Goal: Ask a question: Seek information or help from site administrators or community

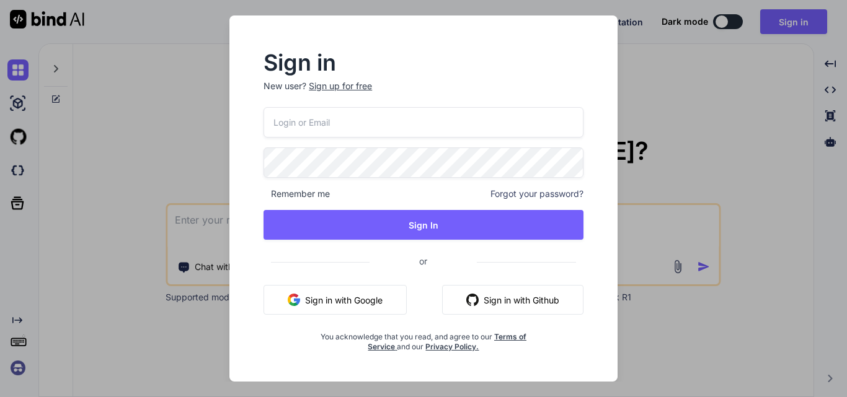
click at [286, 128] on input "email" at bounding box center [423, 122] width 320 height 30
type input "a"
type input "[EMAIL_ADDRESS][DOMAIN_NAME]"
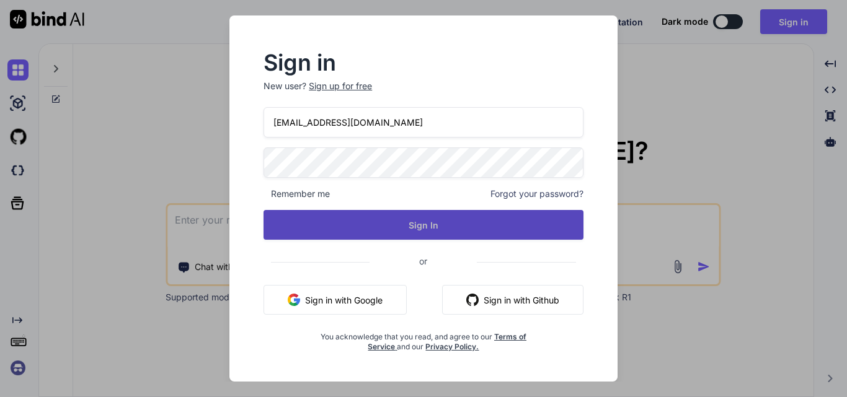
click at [341, 212] on button "Sign In" at bounding box center [423, 225] width 320 height 30
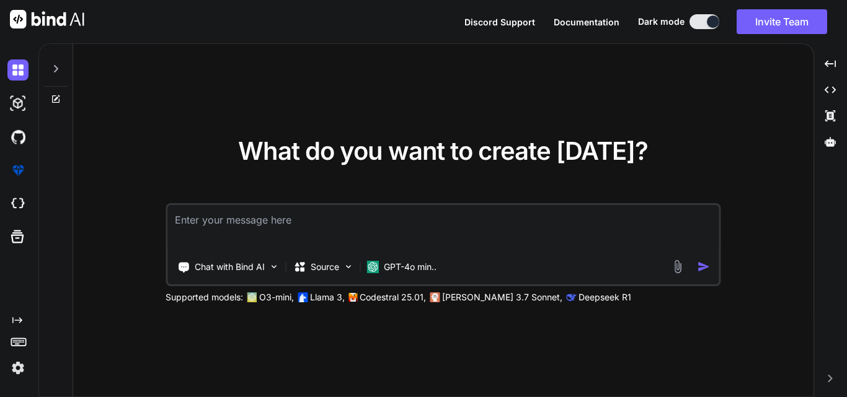
type textarea "x"
click at [289, 215] on textarea at bounding box center [442, 228] width 551 height 46
type textarea "i"
type textarea "x"
type textarea "is"
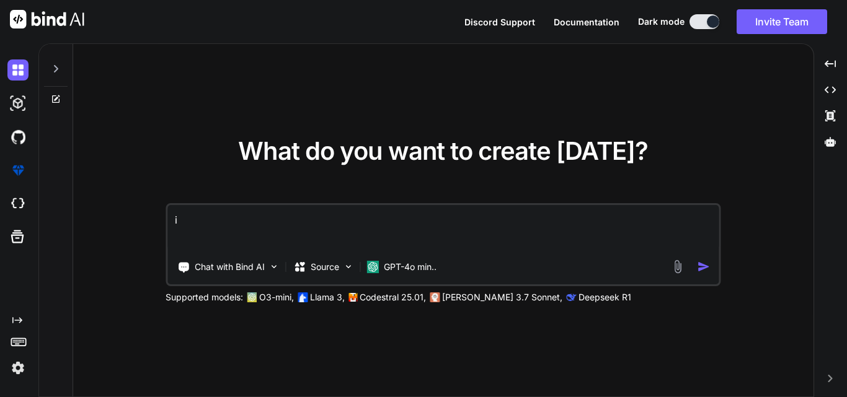
type textarea "x"
type textarea "is"
type textarea "x"
type textarea "is t"
type textarea "x"
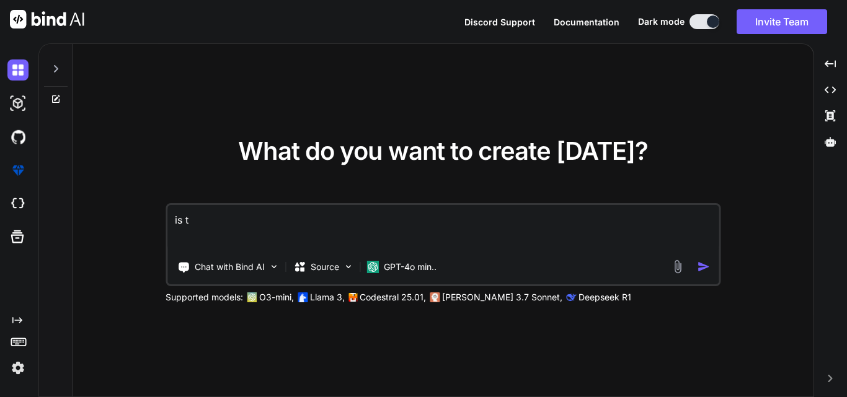
type textarea "is th"
type textarea "x"
type textarea "is the"
type textarea "x"
type textarea "is ther"
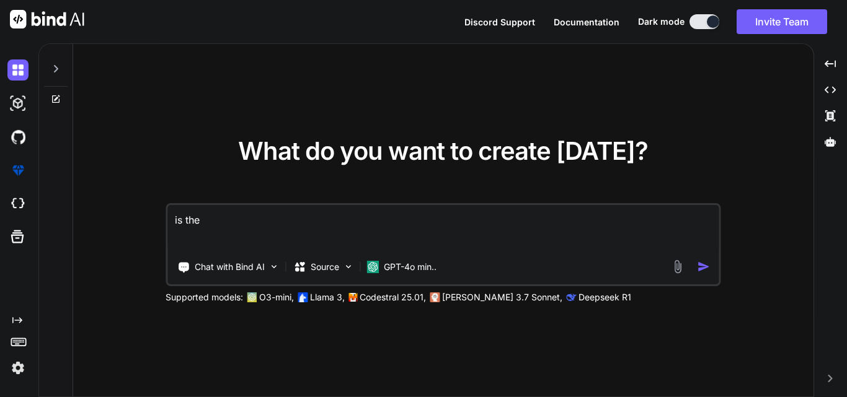
type textarea "x"
type textarea "is there"
type textarea "x"
type textarea "is there"
type textarea "x"
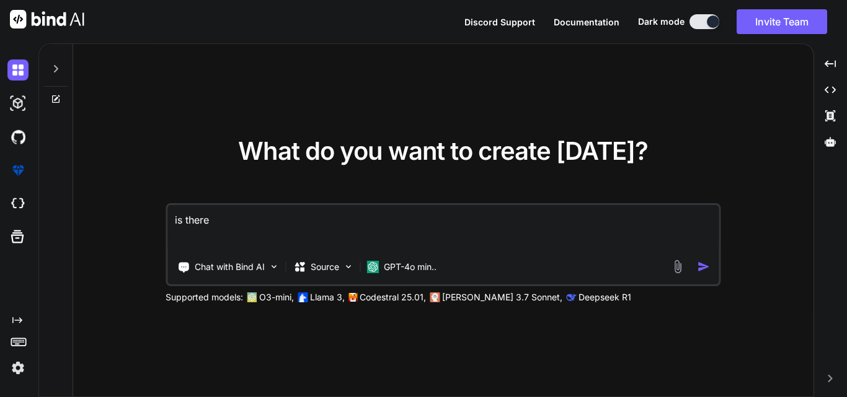
type textarea "is there a"
type textarea "x"
type textarea "is there an"
type textarea "x"
type textarea "is there any"
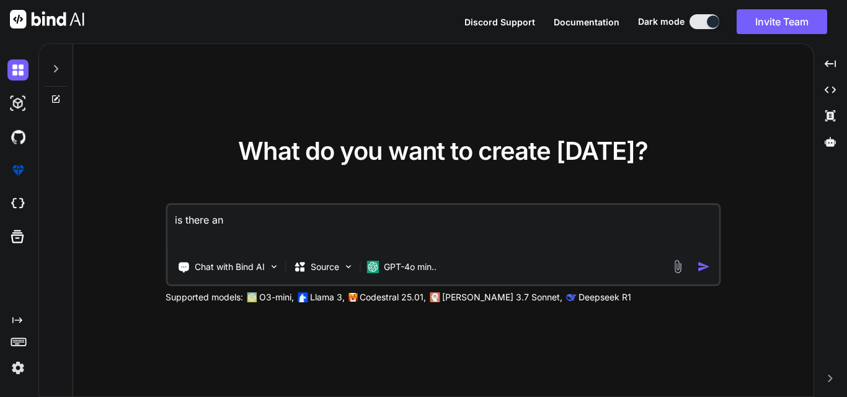
type textarea "x"
type textarea "is there any"
type textarea "x"
type textarea "is there any w"
type textarea "x"
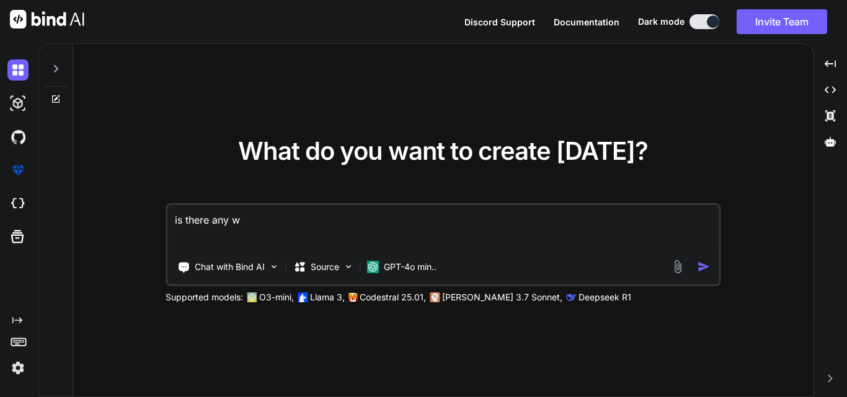
type textarea "is there any wa"
type textarea "x"
type textarea "is there any way"
type textarea "x"
type textarea "is there any way"
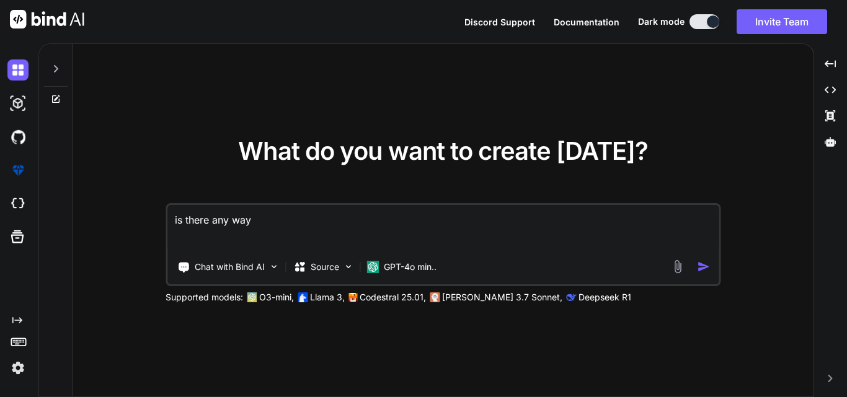
type textarea "x"
type textarea "is there any way a"
type textarea "x"
type textarea "is there any way an"
type textarea "x"
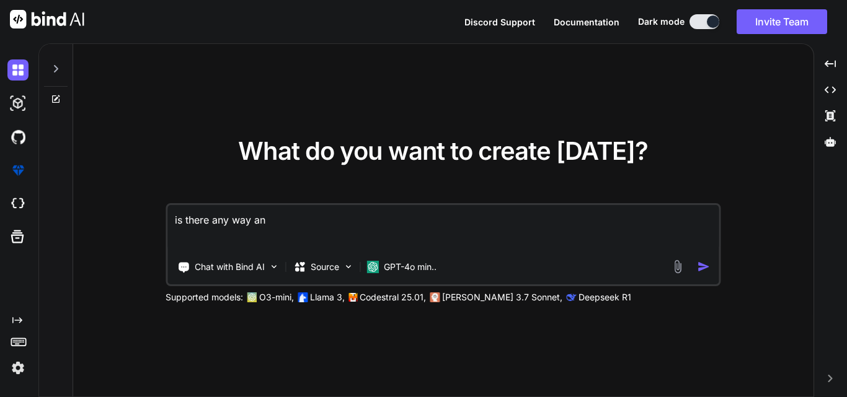
type textarea "is there any way any"
type textarea "x"
type textarea "is there any way any"
type textarea "x"
type textarea "is there any way any q"
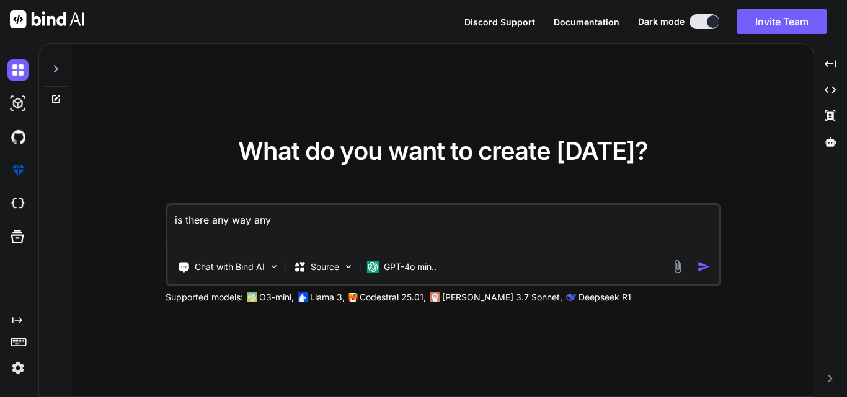
type textarea "x"
type textarea "is there any way any qu"
type textarea "x"
type textarea "is there any way any que"
type textarea "x"
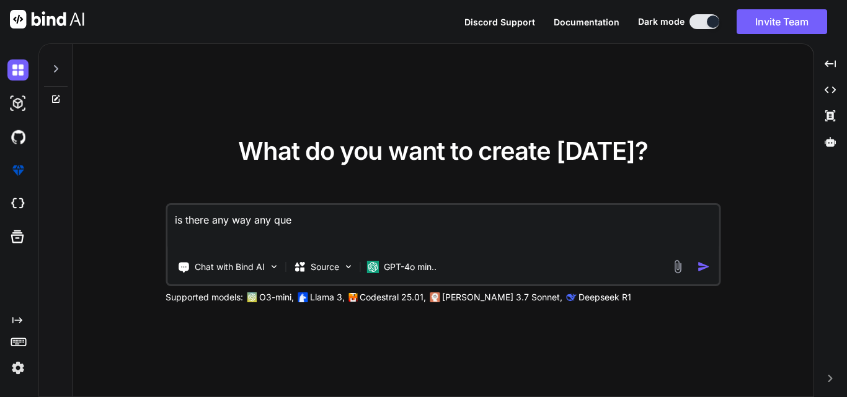
type textarea "is there any way any quer"
type textarea "x"
type textarea "is there any way any query"
type textarea "x"
type textarea "is there any way any query"
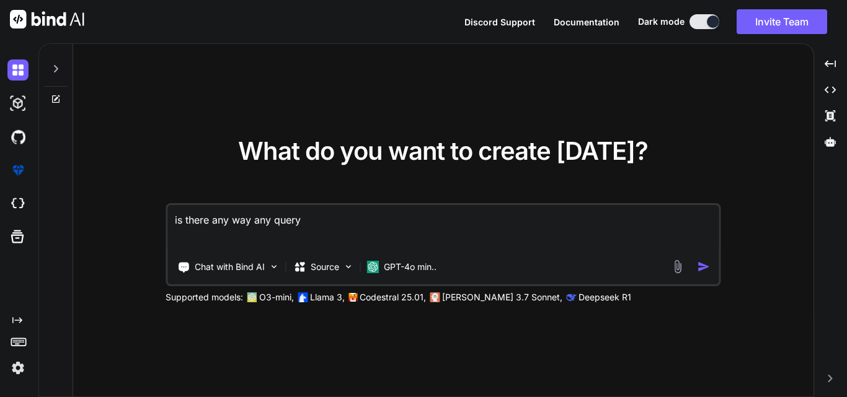
type textarea "x"
type textarea "is there any way any query t"
type textarea "x"
type textarea "is there any way any query to"
type textarea "x"
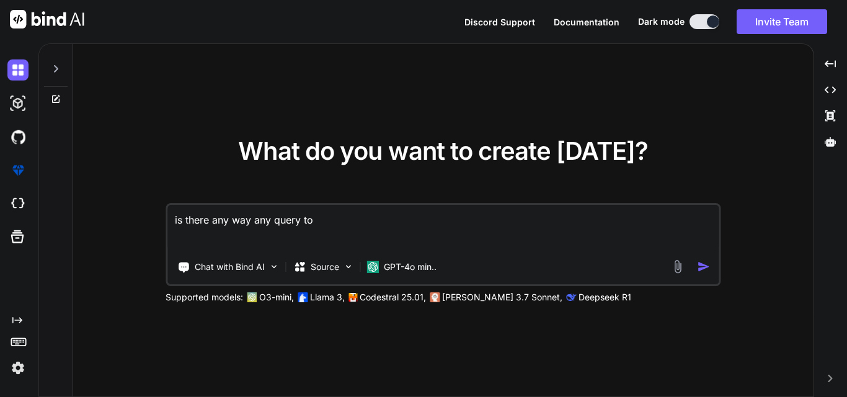
type textarea "is there any way any query to"
type textarea "x"
type textarea "is there any way any query to c"
type textarea "x"
type textarea "is there any way any query to co"
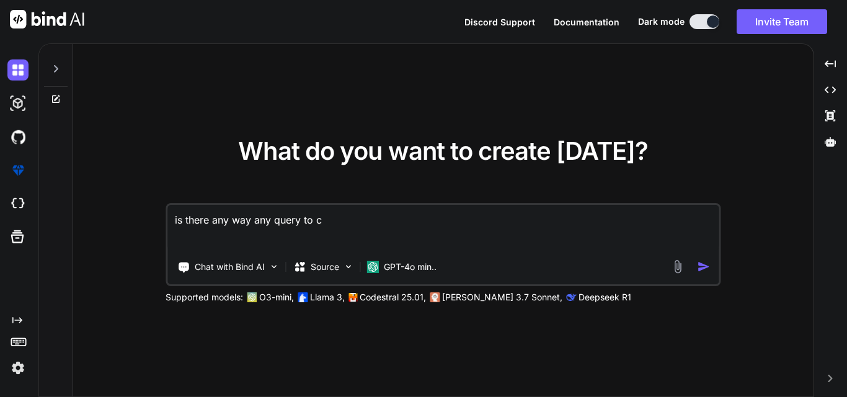
type textarea "x"
type textarea "is there any way any query to com"
type textarea "x"
type textarea "is there any way any query to comp"
type textarea "x"
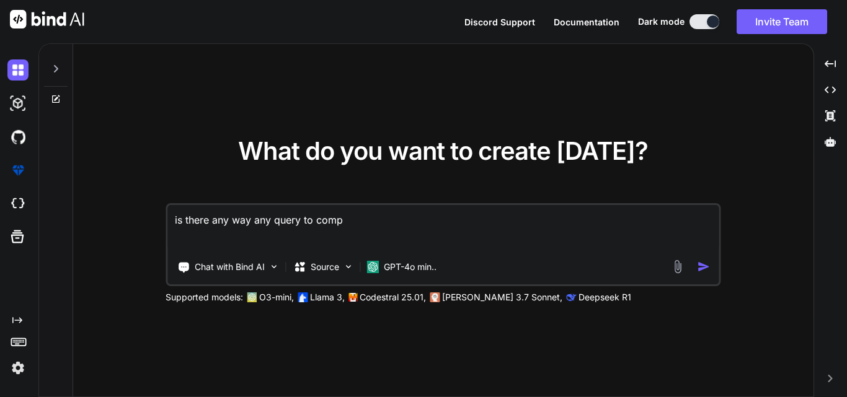
type textarea "is there any way any query to compa"
type textarea "x"
type textarea "is there any way any query to compar"
type textarea "x"
type textarea "is there any way any query to compare"
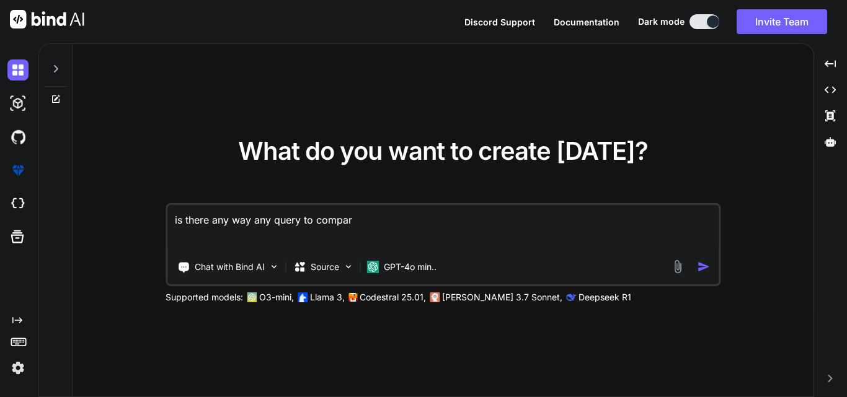
type textarea "x"
type textarea "is there any way any query to compare"
type textarea "x"
type textarea "is there any way any query to compare t"
type textarea "x"
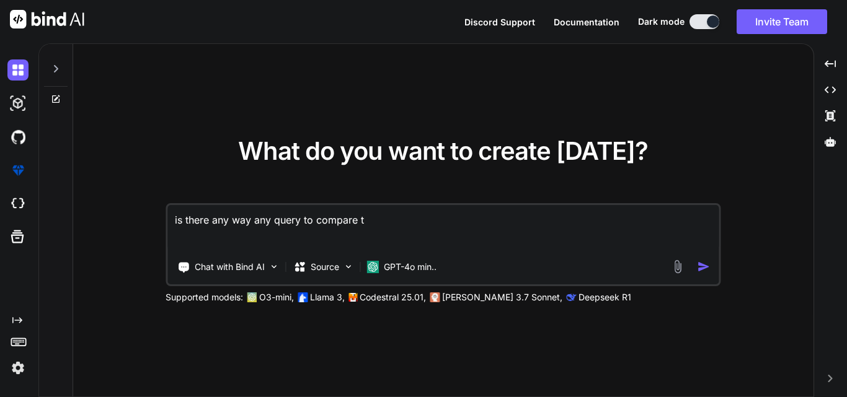
type textarea "is there any way any query to compare th"
type textarea "x"
type textarea "is there any way any query to compare the"
type textarea "x"
type textarea "is there any way any query to compare the"
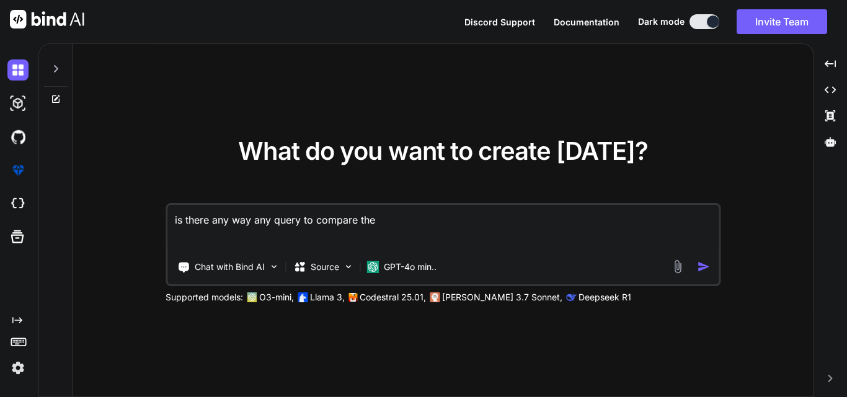
type textarea "x"
type textarea "is there any way any query to compare the s"
type textarea "x"
type textarea "is there any way any query to compare the st"
type textarea "x"
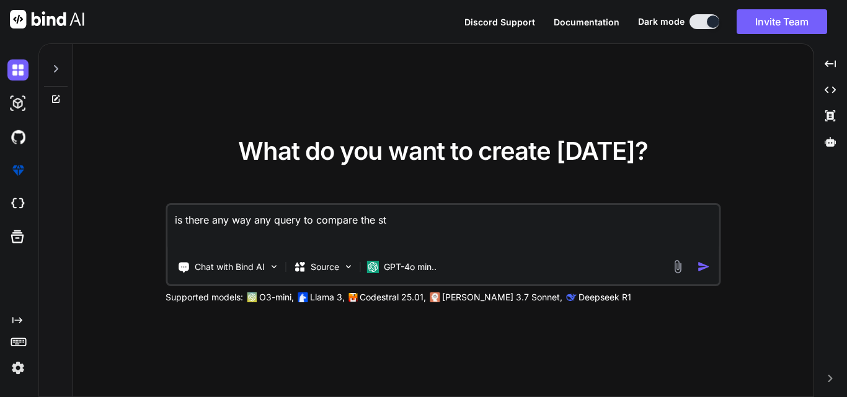
type textarea "is there any way any query to compare the sto"
type textarea "x"
type textarea "is there any way any query to compare the stor"
type textarea "x"
type textarea "is there any way any query to compare the store"
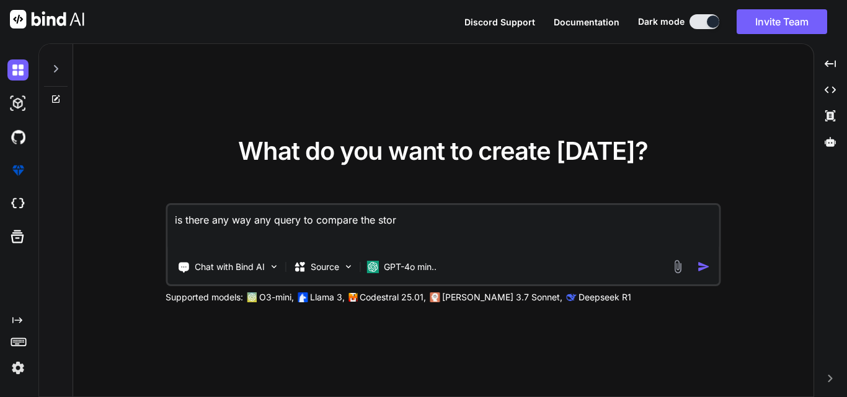
type textarea "x"
type textarea "is there any way any query to compare the store"
type textarea "x"
type textarea "is there any way any query to compare the store p"
type textarea "x"
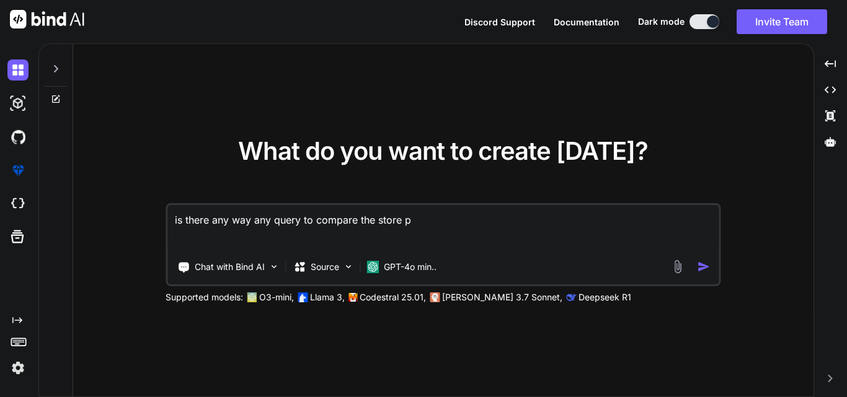
type textarea "is there any way any query to compare the store pr"
type textarea "x"
type textarea "is there any way any query to compare the store pro"
type textarea "x"
type textarea "is there any way any query to compare the store proc"
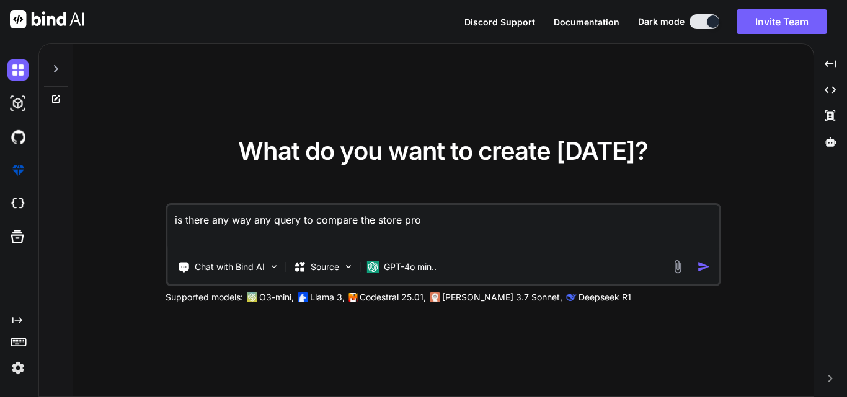
type textarea "x"
type textarea "is there any way any query to compare the store proce"
type textarea "x"
type textarea "is there any way any query to compare the store proced"
type textarea "x"
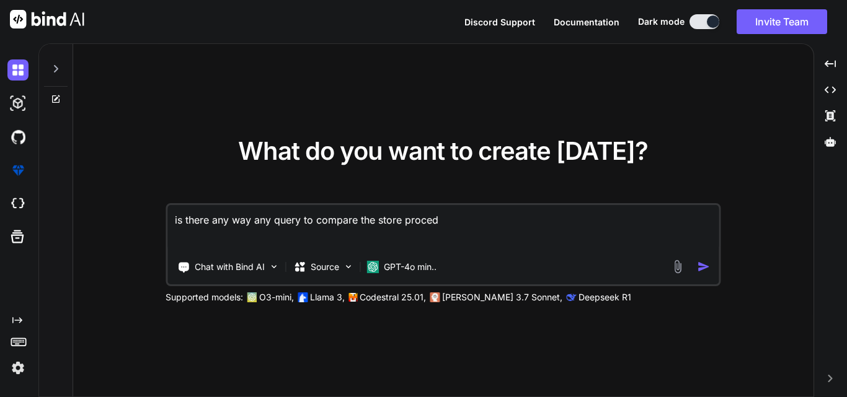
type textarea "is there any way any query to compare the store procedu"
type textarea "x"
type textarea "is there any way any query to compare the store procedur"
type textarea "x"
type textarea "is there any way any query to compare the store procedure"
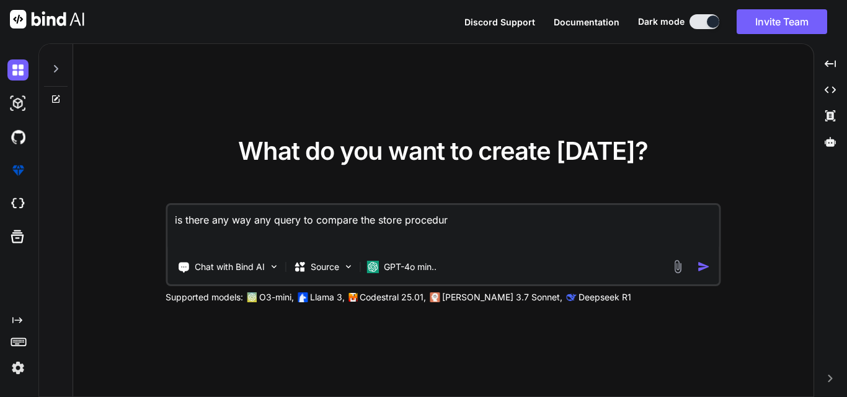
type textarea "x"
type textarea "is there any way any query to compare the store procedures"
type textarea "x"
type textarea "is there any way any query to compare the store procedures"
type textarea "x"
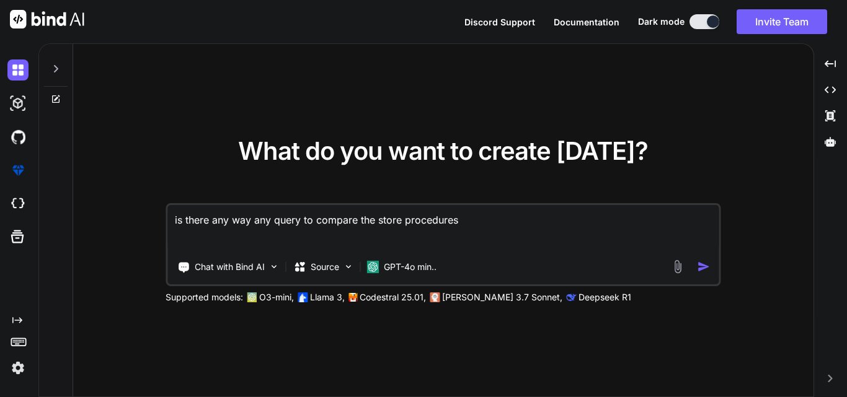
type textarea "is there any way any query to compare the store procedures i"
type textarea "x"
type textarea "is there any way any query to compare the store procedures in"
type textarea "x"
type textarea "is there any way any query to compare the store procedures in"
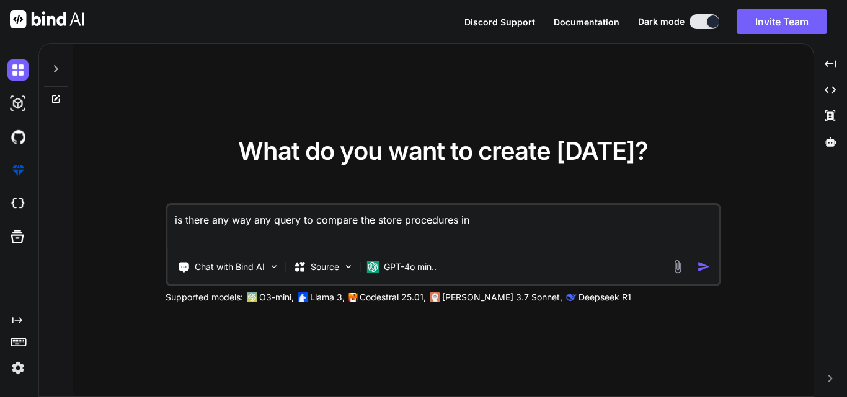
type textarea "x"
type textarea "is there any way any query to compare the store procedures in t"
type textarea "x"
type textarea "is there any way any query to compare the store procedures in [GEOGRAPHIC_DATA]"
type textarea "x"
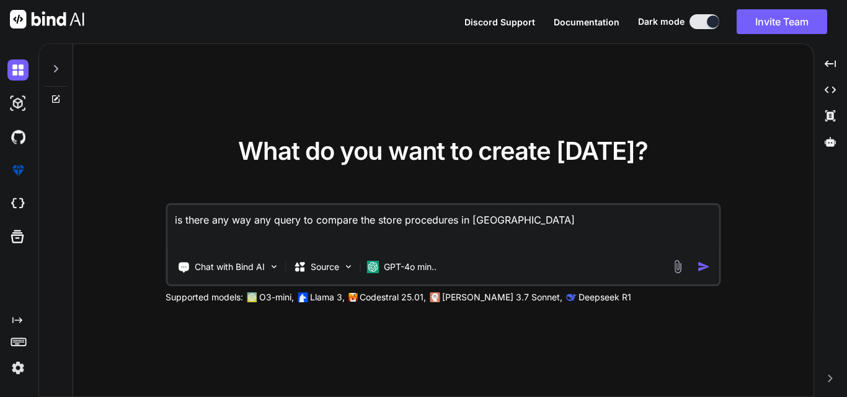
type textarea "is there any way any query to compare the store procedures in two"
type textarea "x"
type textarea "is there any way any query to compare the store procedures in two"
type textarea "x"
type textarea "is there any way any query to compare the store procedures in two d"
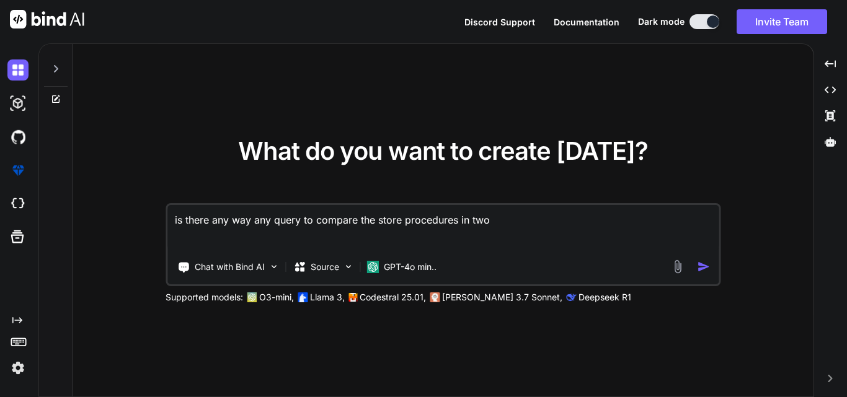
type textarea "x"
type textarea "is there any way any query to compare the store procedures in two di"
type textarea "x"
type textarea "is there any way any query to compare the store procedures in two dif"
type textarea "x"
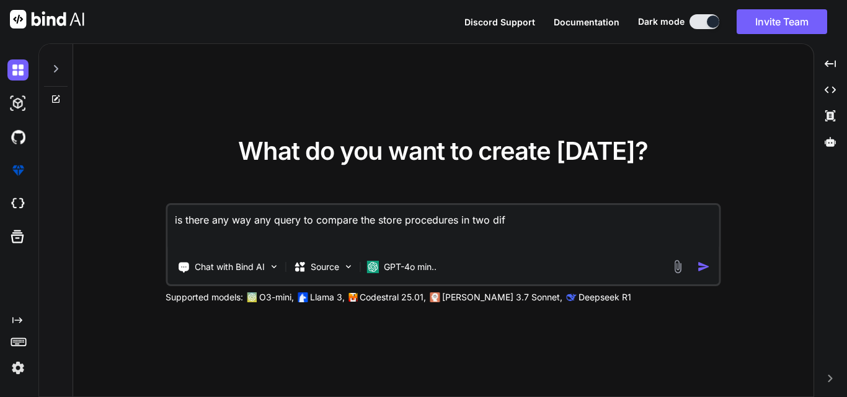
type textarea "is there any way any query to compare the store procedures in two diff"
type textarea "x"
type textarea "is there any way any query to compare the store procedures in two diffe"
type textarea "x"
type textarea "is there any way any query to compare the store procedures in two differ"
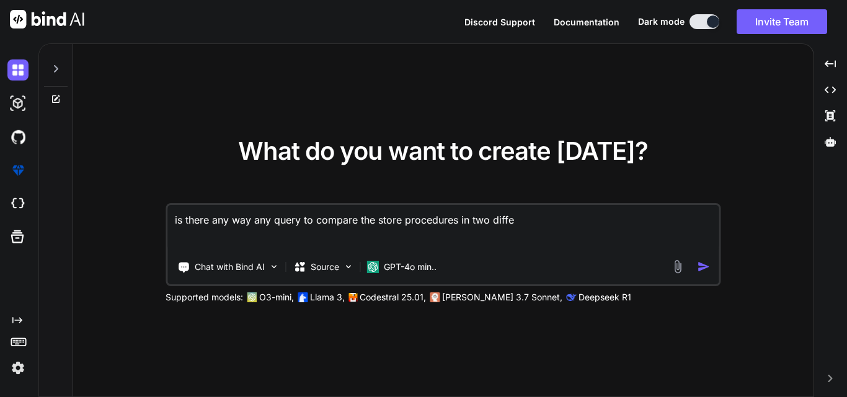
type textarea "x"
type textarea "is there any way any query to compare the store procedures in two differe"
type textarea "x"
type textarea "is there any way any query to compare the store procedures in two differen"
type textarea "x"
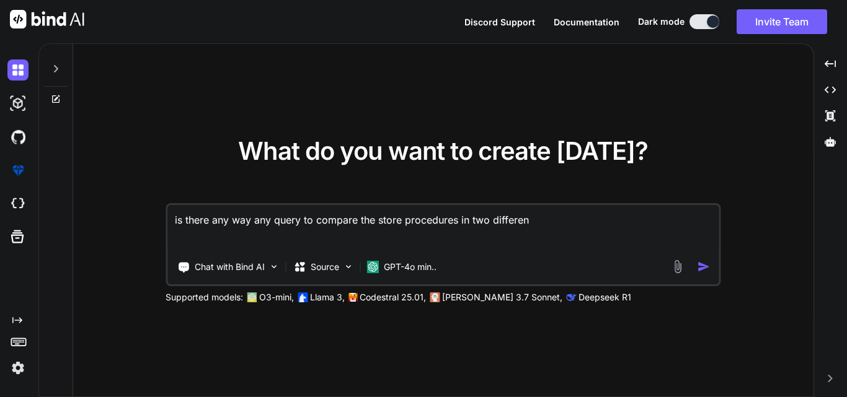
type textarea "is there any way any query to compare the store procedures in two different"
type textarea "x"
type textarea "is there any way any query to compare the store procedures in two different"
type textarea "x"
type textarea "is there any way any query to compare the store procedures in two different d"
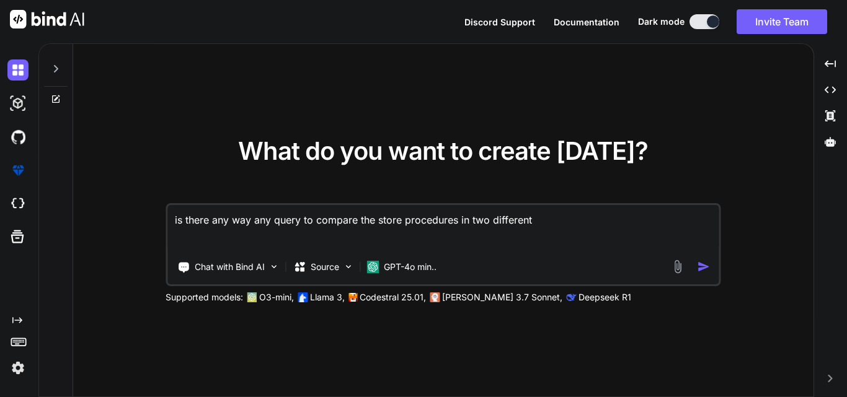
type textarea "x"
type textarea "is there any way any query to compare the store procedures in two different da"
type textarea "x"
type textarea "is there any way any query to compare the store procedures in two different dat"
type textarea "x"
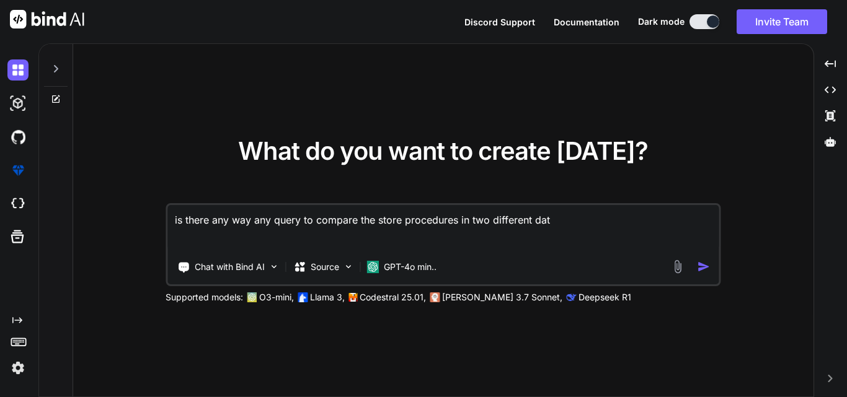
type textarea "is there any way any query to compare the store procedures in two different data"
type textarea "x"
type textarea "is there any way any query to compare the store procedures in two different dat…"
type textarea "x"
type textarea "is there any way any query to compare the store procedures in two different dat…"
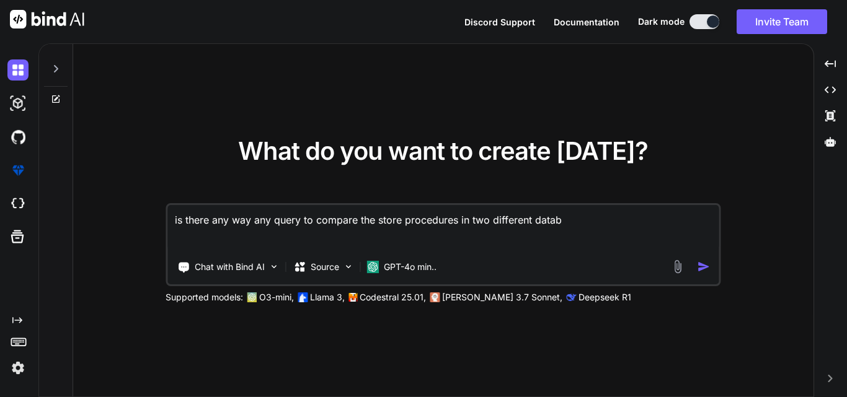
type textarea "x"
type textarea "is there any way any query to compare the store procedures in two different dat…"
type textarea "x"
type textarea "is there any way any query to compare the store procedures in two different dat…"
type textarea "x"
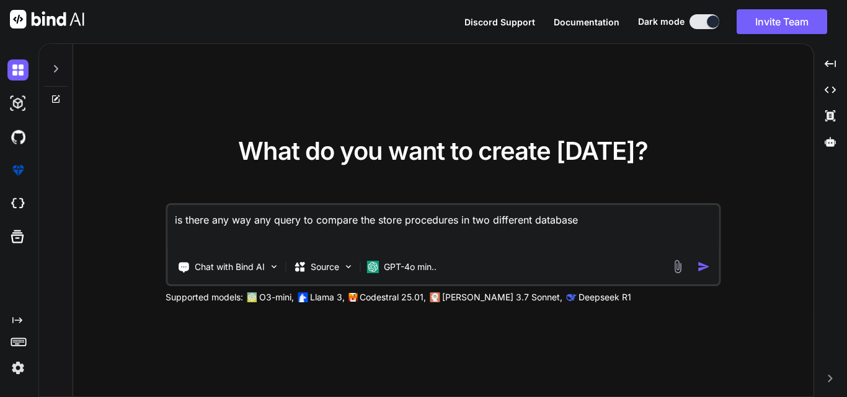
type textarea "is there any way any query to compare the store procedures in two different dat…"
type textarea "x"
type textarea "is there any way any query to compare the store procedures in two different dat…"
type textarea "x"
type textarea "is there any way any query to compare the store procedures in two different dat…"
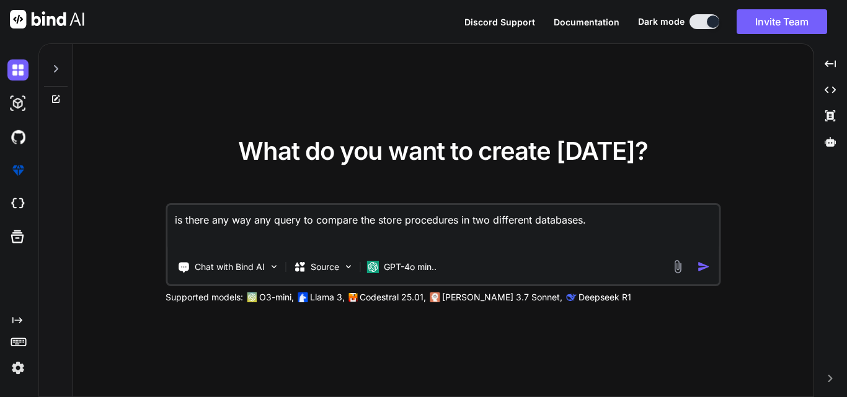
type textarea "x"
type textarea "is there any way any query to compare the store procedures in two different dat…"
type textarea "x"
type textarea "is there any way any query to compare the store procedures in two different dat…"
type textarea "x"
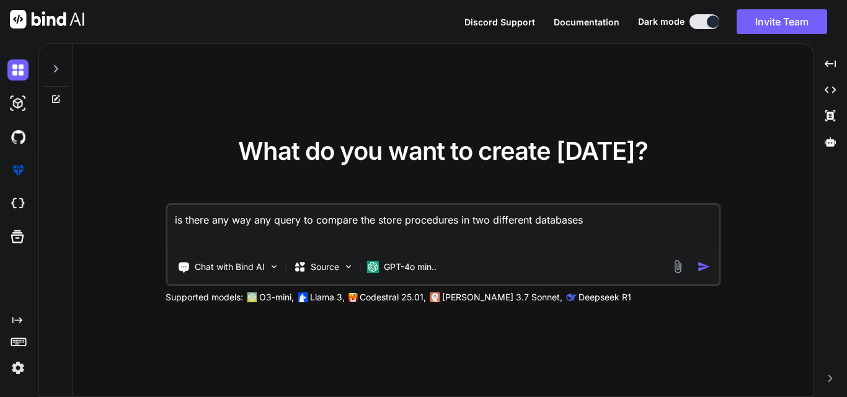
type textarea "is there any way any query to compare the store procedures in two different dat…"
type textarea "x"
type textarea "is there any way any query to compare the store procedures in two different dat…"
type textarea "x"
type textarea "is there any way any query to compare the store procedures in two different dat…"
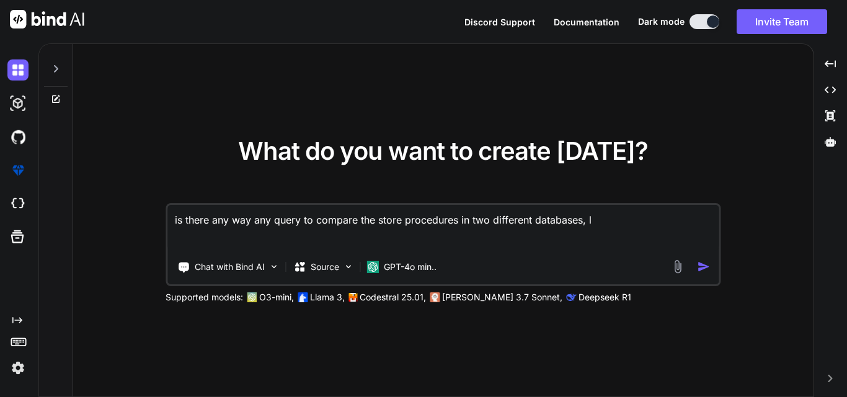
type textarea "x"
type textarea "is there any way any query to compare the store procedures in two different dat…"
type textarea "x"
type textarea "is there any way any query to compare the store procedures in two different dat…"
type textarea "x"
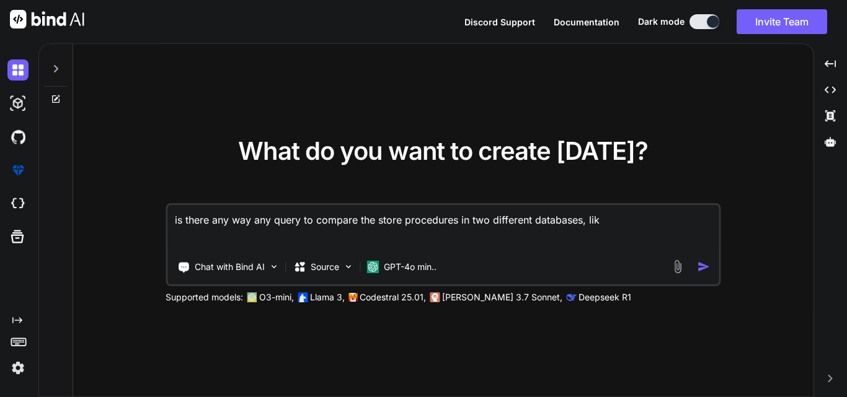
type textarea "is there any way any query to compare the store procedures in two different dat…"
type textarea "x"
type textarea "is there any way any query to compare the store procedures in two different dat…"
type textarea "x"
type textarea "is there any way any query to compare the store procedures in two different dat…"
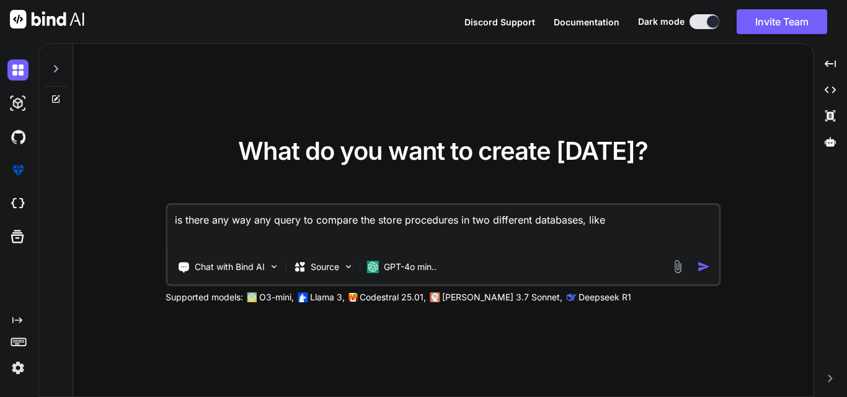
type textarea "x"
type textarea "is there any way any query to compare the store procedures in two different dat…"
type textarea "x"
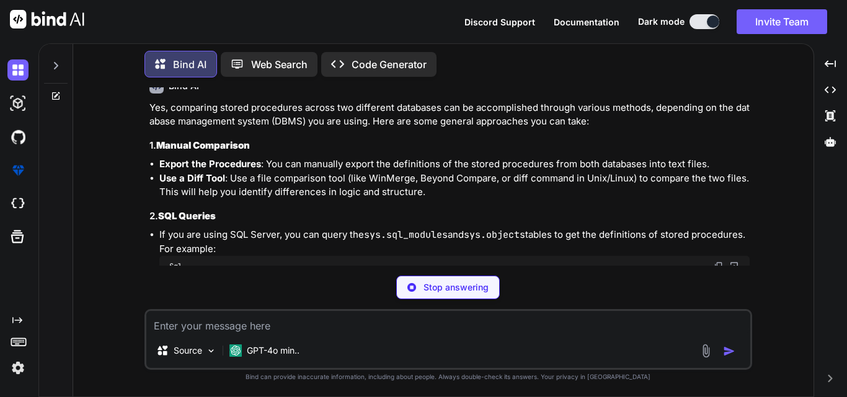
scroll to position [76, 0]
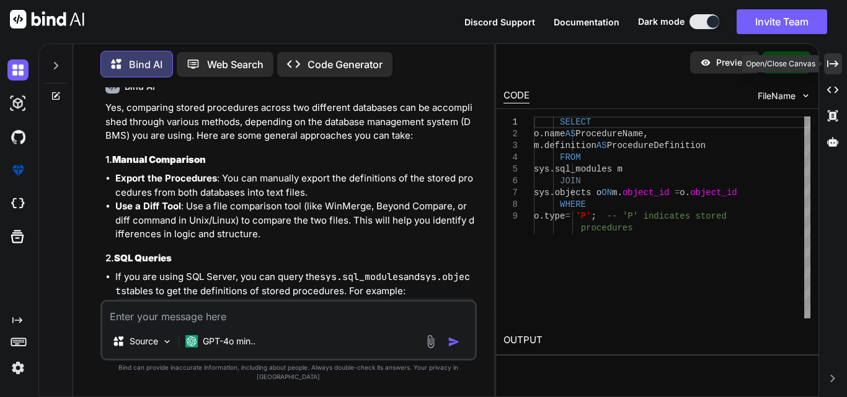
click at [836, 61] on icon "Created with Pixso." at bounding box center [832, 63] width 11 height 11
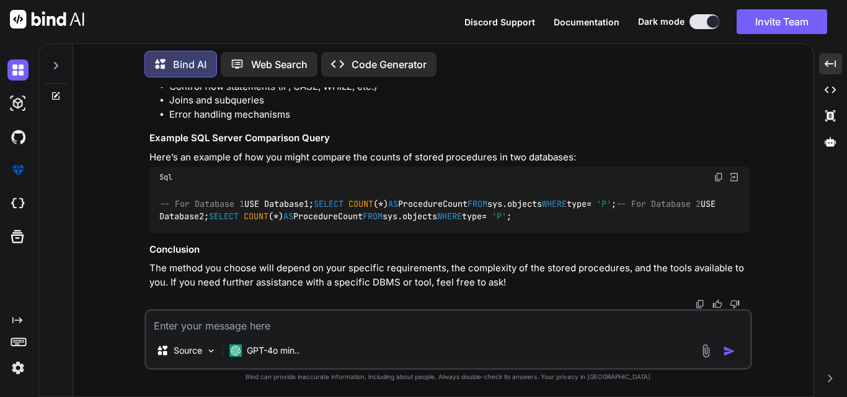
scroll to position [725, 0]
click at [201, 319] on textarea at bounding box center [448, 322] width 604 height 22
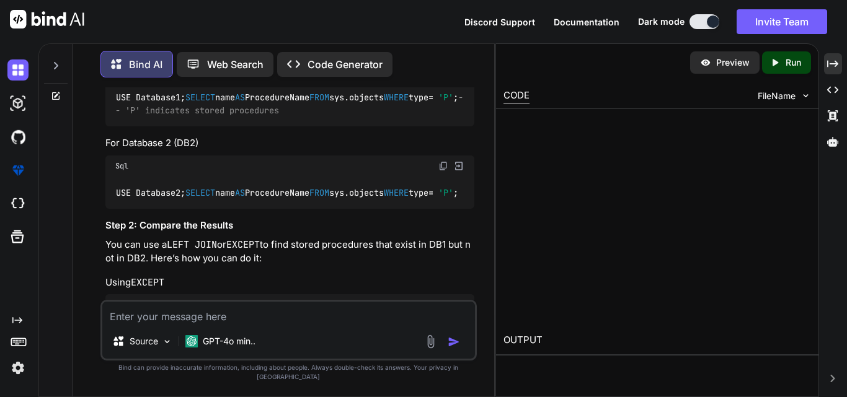
scroll to position [1494, 0]
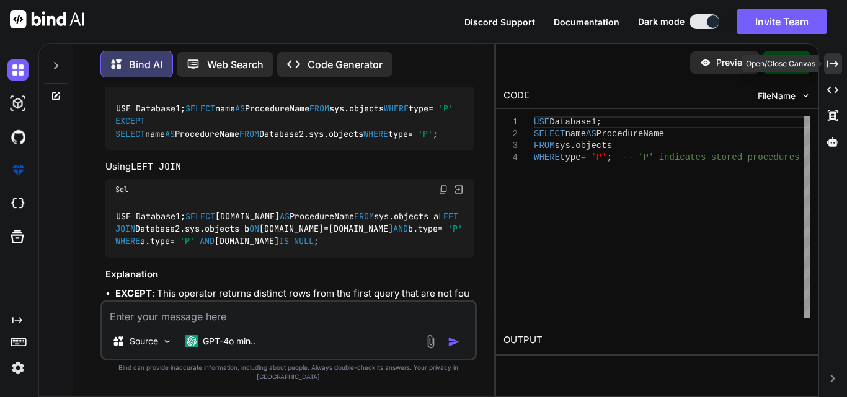
click at [841, 62] on div "Created with Pixso." at bounding box center [833, 63] width 18 height 21
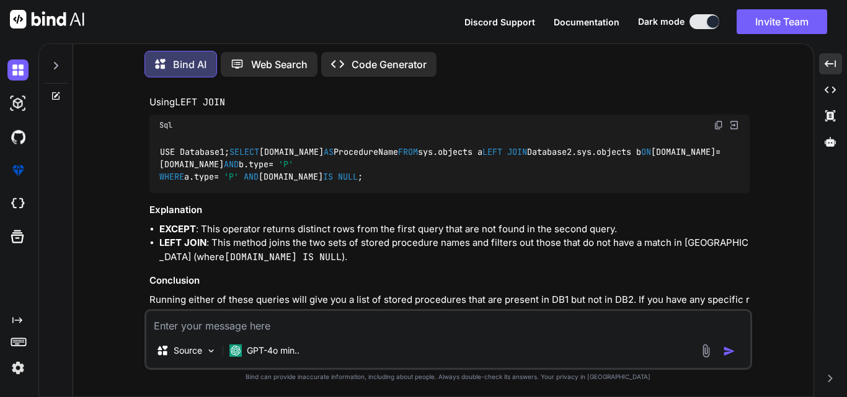
scroll to position [1333, 0]
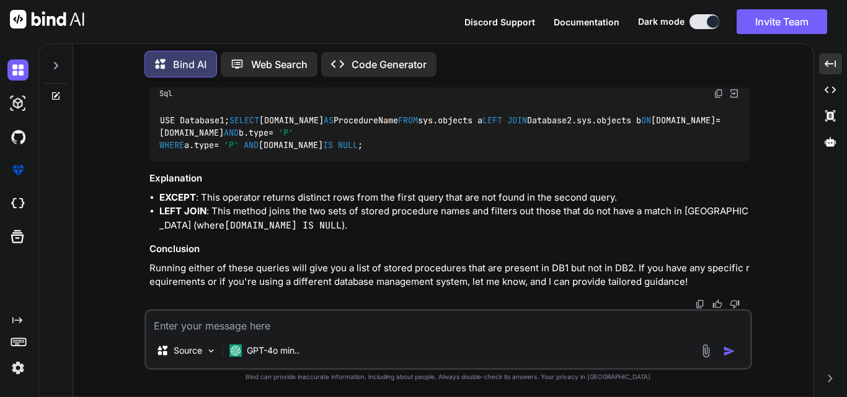
click at [256, 313] on textarea at bounding box center [448, 322] width 604 height 22
paste textarea "Msg 40515, Level 15, State 1, Line 19 Reference to database and/or server name …"
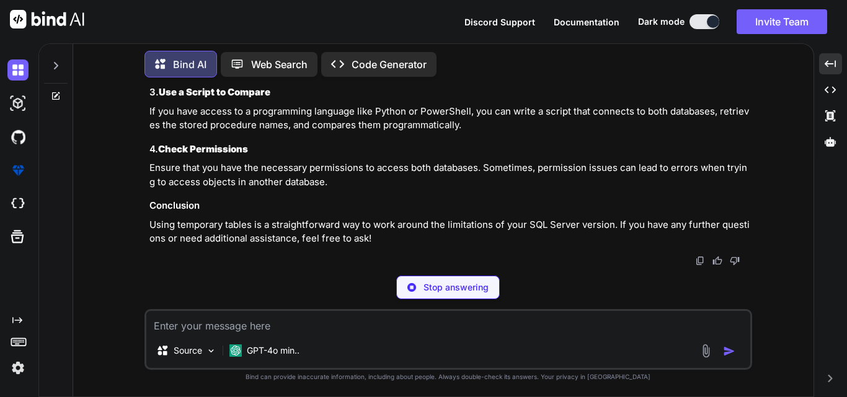
scroll to position [2354, 0]
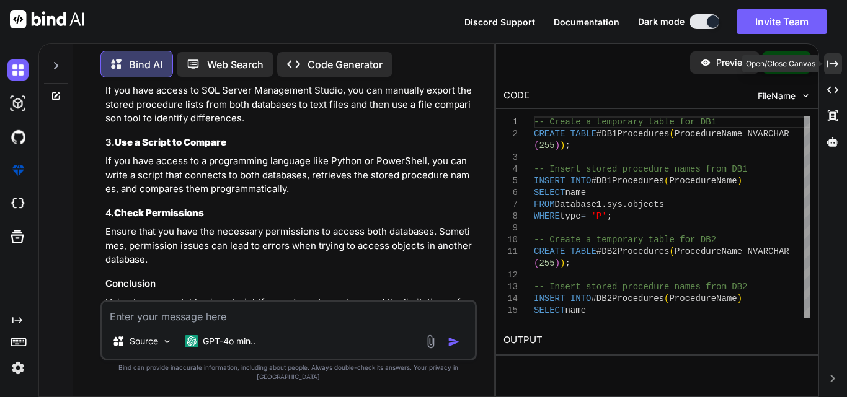
click at [827, 63] on icon "Created with Pixso." at bounding box center [832, 63] width 11 height 11
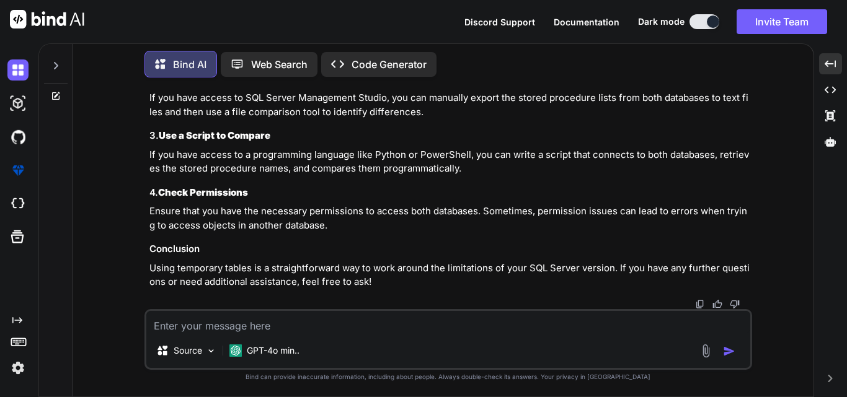
scroll to position [2196, 0]
drag, startPoint x: 155, startPoint y: 154, endPoint x: 321, endPoint y: 254, distance: 193.8
copy code "-- Create a temporary table for DB1 CREATE TABLE #DB1Procedures (ProcedureName …"
click at [283, 316] on textarea at bounding box center [448, 322] width 604 height 22
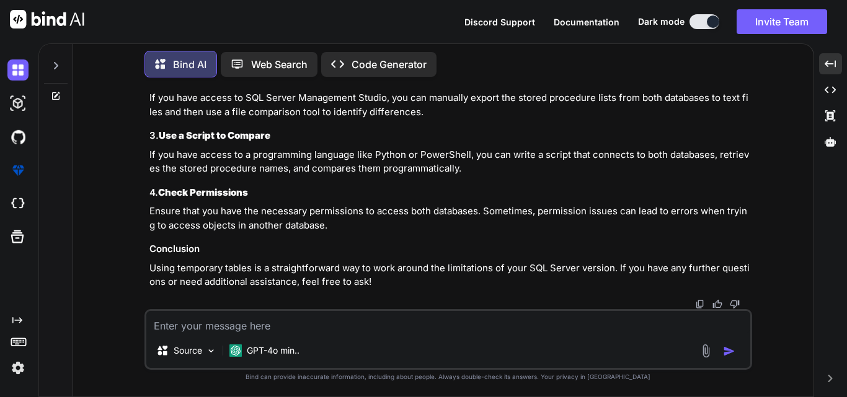
paste textarea "Msg 40515, Level 15, State 1, Line 29 Reference to database and/or server name …"
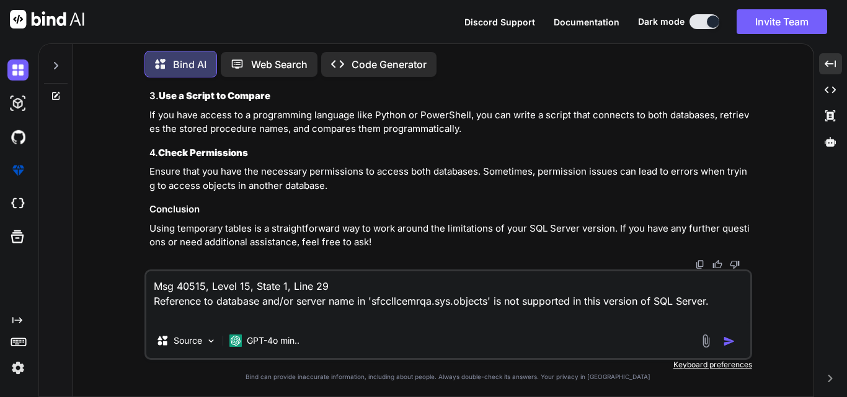
click at [725, 345] on img "button" at bounding box center [729, 341] width 12 height 12
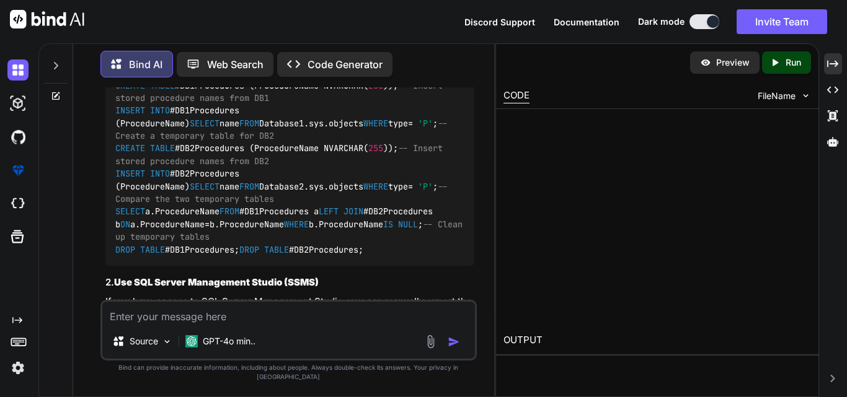
scroll to position [3262, 0]
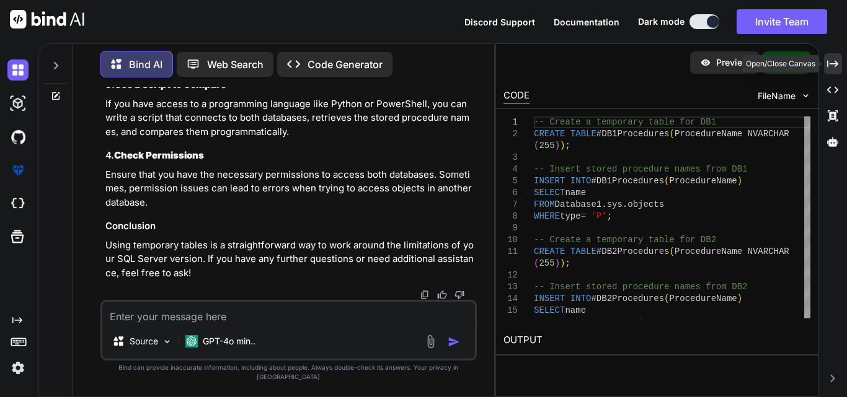
click at [831, 61] on icon "Created with Pixso." at bounding box center [832, 63] width 11 height 11
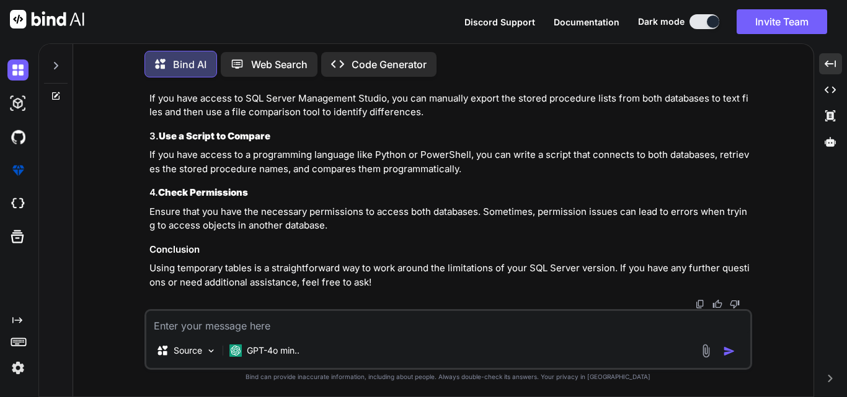
scroll to position [3282, 0]
click at [321, 324] on textarea at bounding box center [448, 322] width 604 height 22
paste textarea "Msg 40515, Level 15, State 1, Line 29 Reference to database and/or server name …"
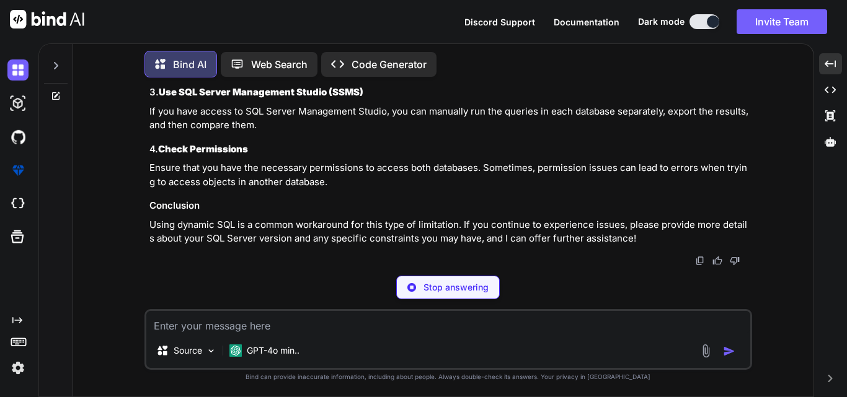
scroll to position [3818, 0]
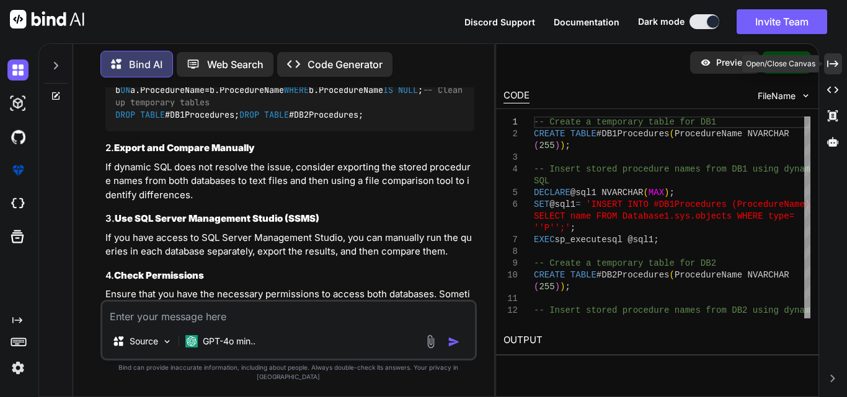
click at [831, 64] on icon "Created with Pixso." at bounding box center [832, 63] width 11 height 11
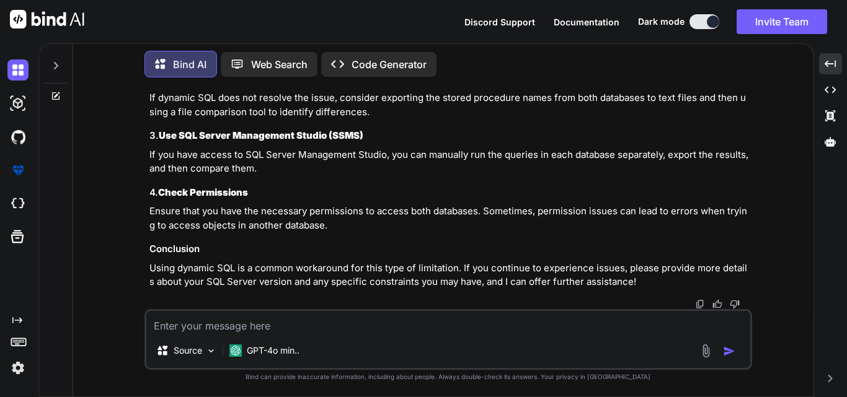
scroll to position [3737, 0]
drag, startPoint x: 330, startPoint y: 195, endPoint x: 154, endPoint y: 118, distance: 191.6
drag, startPoint x: 316, startPoint y: 192, endPoint x: 161, endPoint y: 149, distance: 161.2
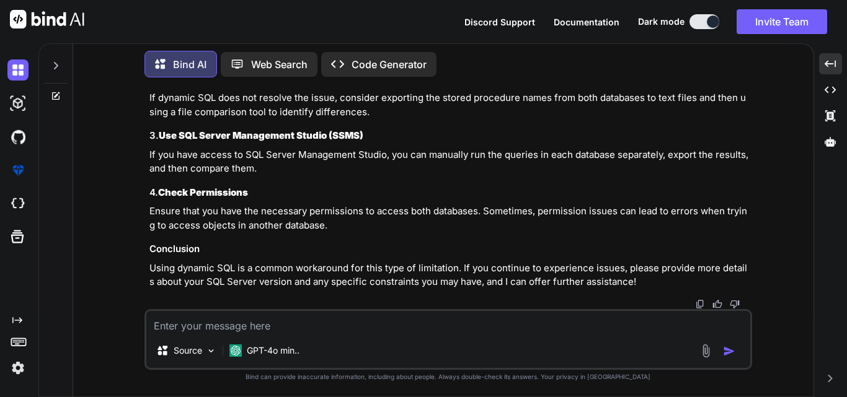
copy code "DECLARE @sql1 NVARCHAR(MAX); SET @sql1 = 'INSERT INTO #DB1Procedures (Procedure…"
click at [255, 324] on textarea at bounding box center [448, 322] width 604 height 22
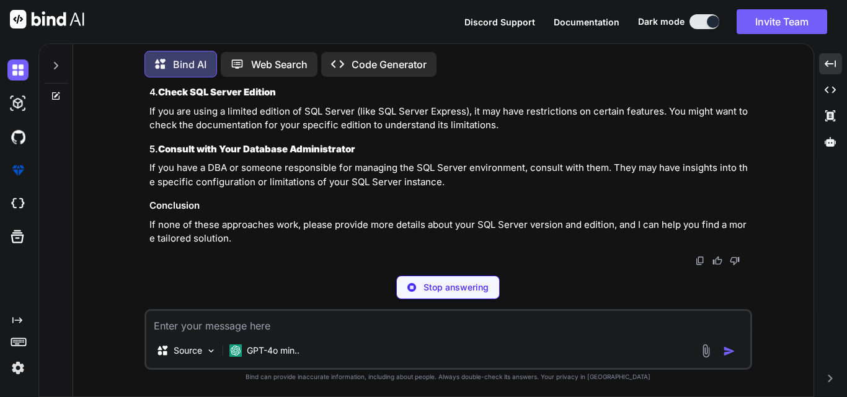
scroll to position [5140, 0]
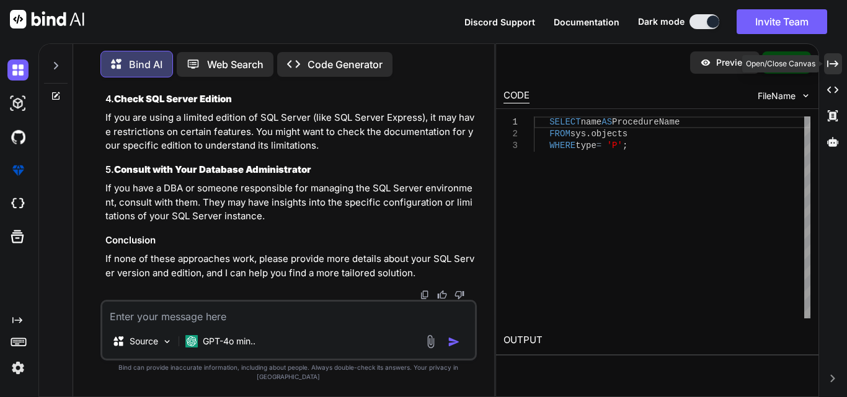
click at [832, 63] on icon "Created with Pixso." at bounding box center [832, 63] width 11 height 11
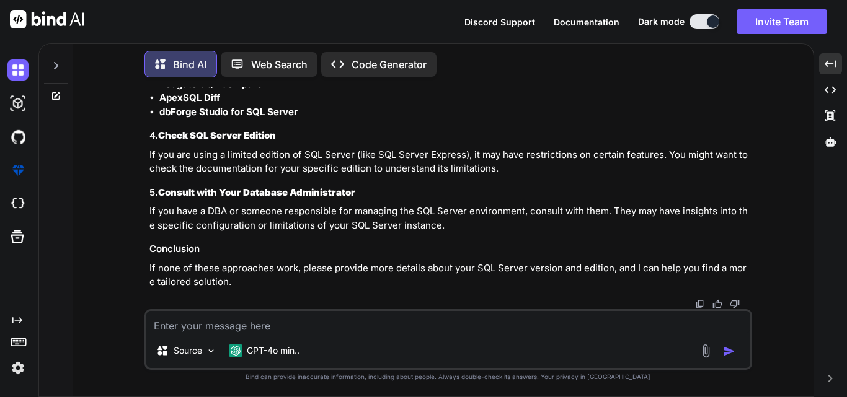
scroll to position [4561, 0]
click at [310, 324] on textarea at bounding box center [448, 322] width 604 height 22
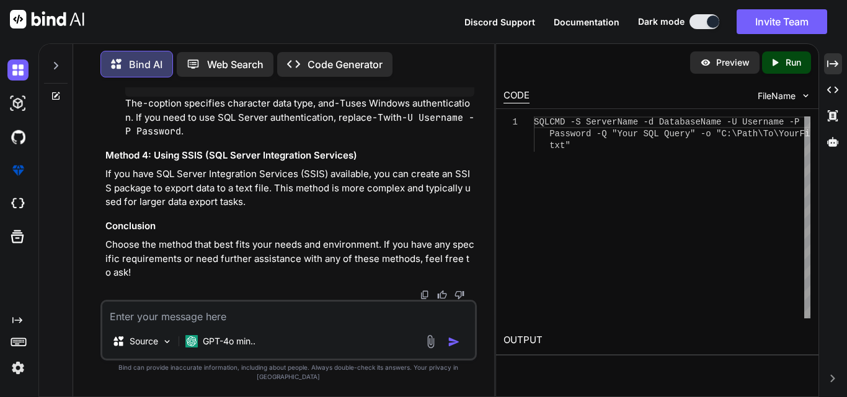
scroll to position [6405, 0]
click at [219, 321] on textarea at bounding box center [288, 313] width 373 height 22
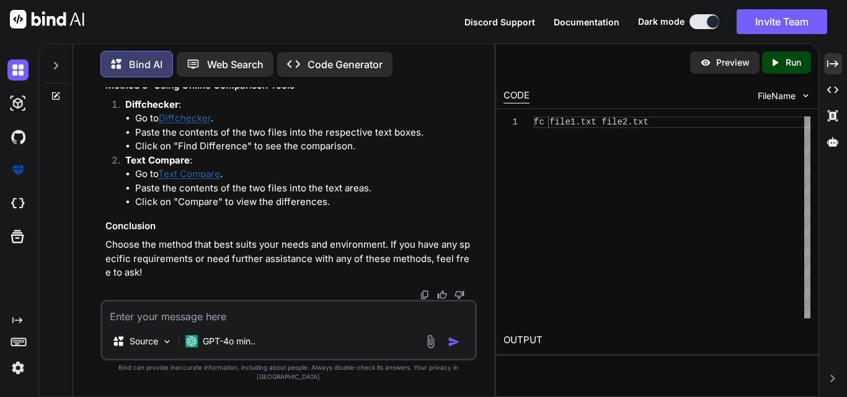
scroll to position [6722, 0]
click at [190, 124] on link "Diffchecker" at bounding box center [185, 118] width 52 height 12
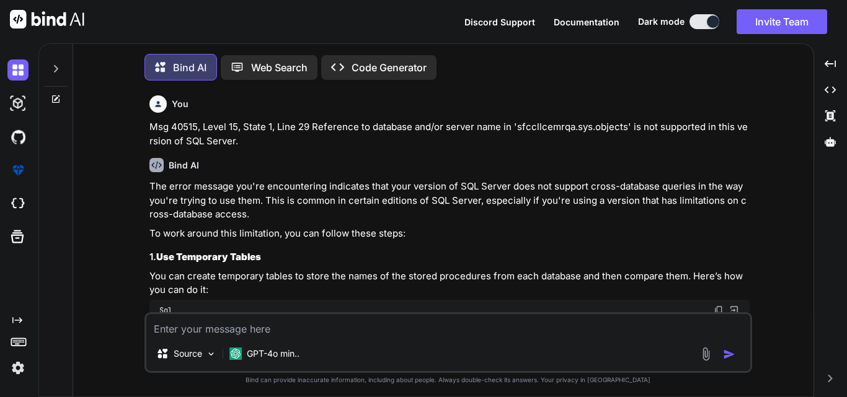
scroll to position [6, 0]
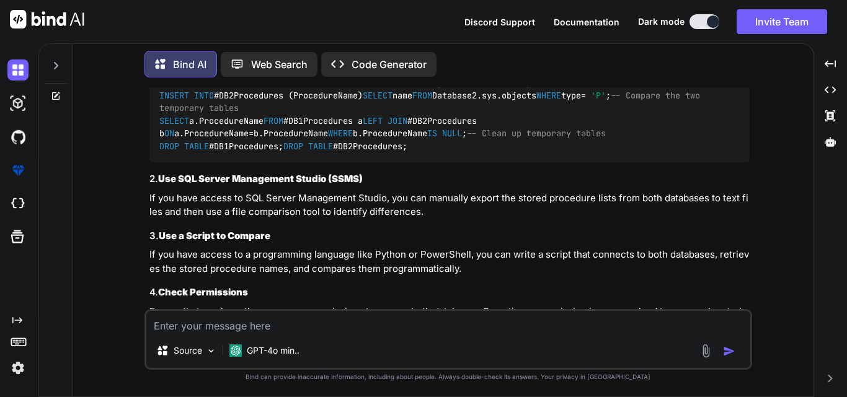
type textarea "x"
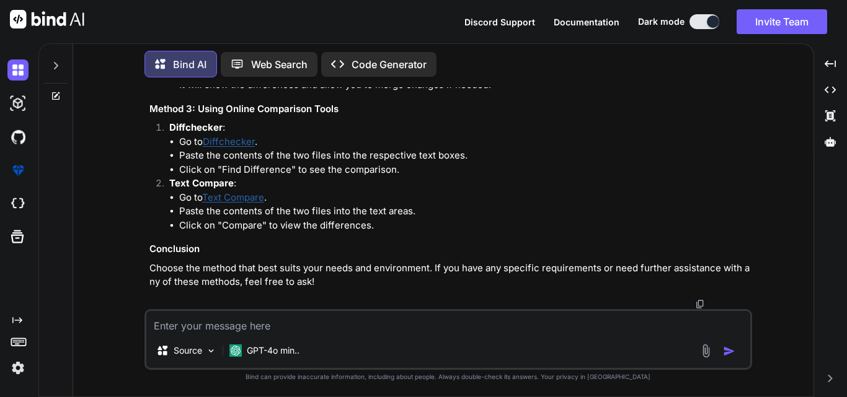
scroll to position [3895, 0]
click at [227, 143] on link "Diffchecker" at bounding box center [229, 142] width 52 height 12
click at [238, 193] on link "Text Compare" at bounding box center [233, 198] width 62 height 12
